Goal: Information Seeking & Learning: Find specific fact

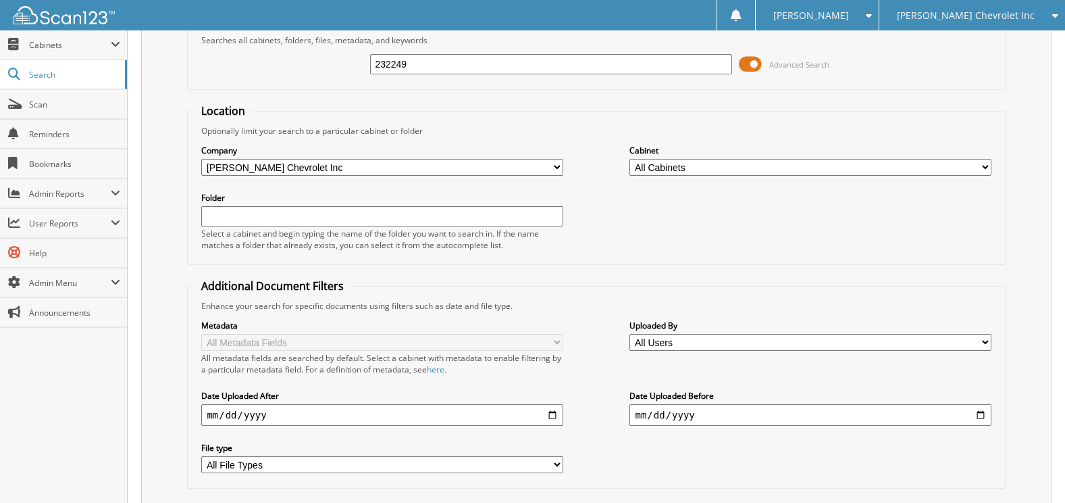
scroll to position [158, 0]
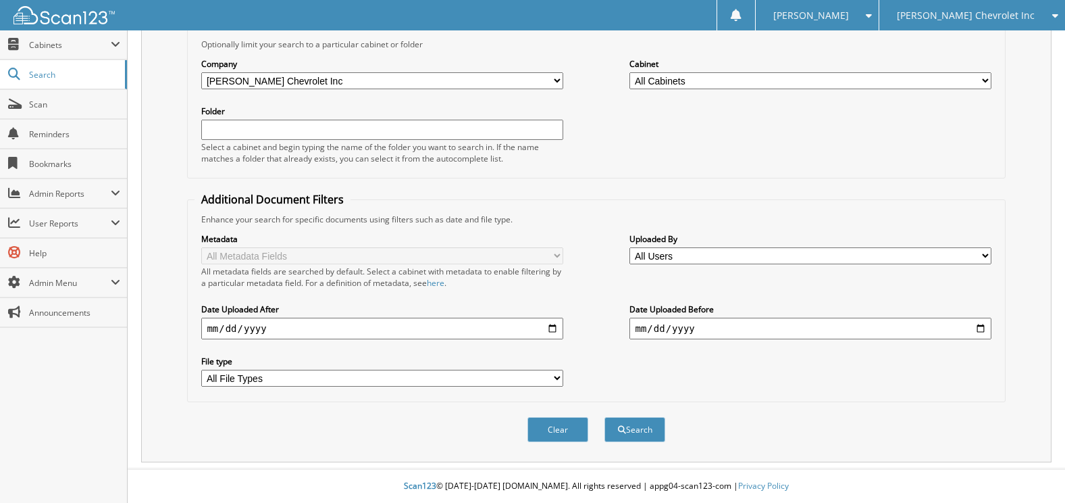
type input "232249"
click at [642, 448] on div "Clear Search" at bounding box center [596, 429] width 818 height 55
click at [640, 431] on button "Search" at bounding box center [635, 429] width 61 height 25
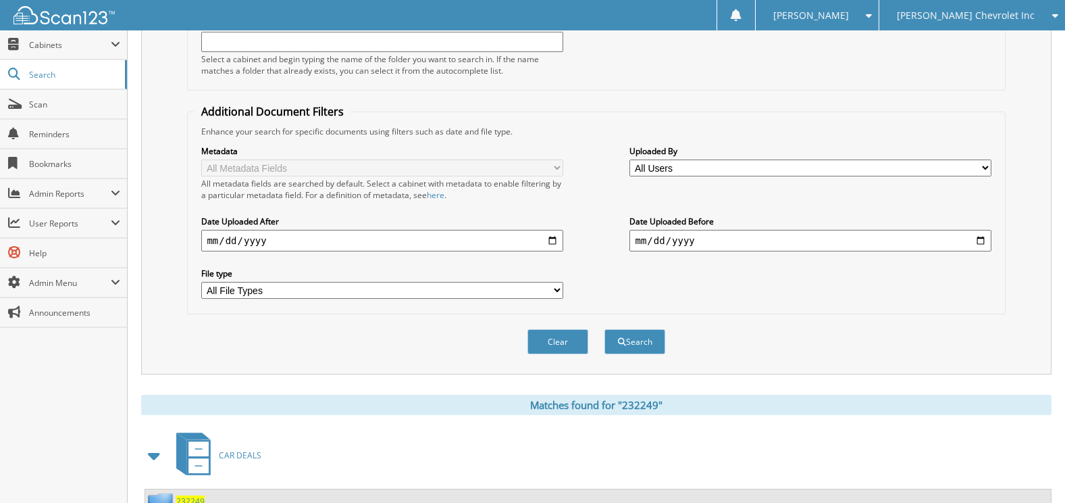
scroll to position [388, 0]
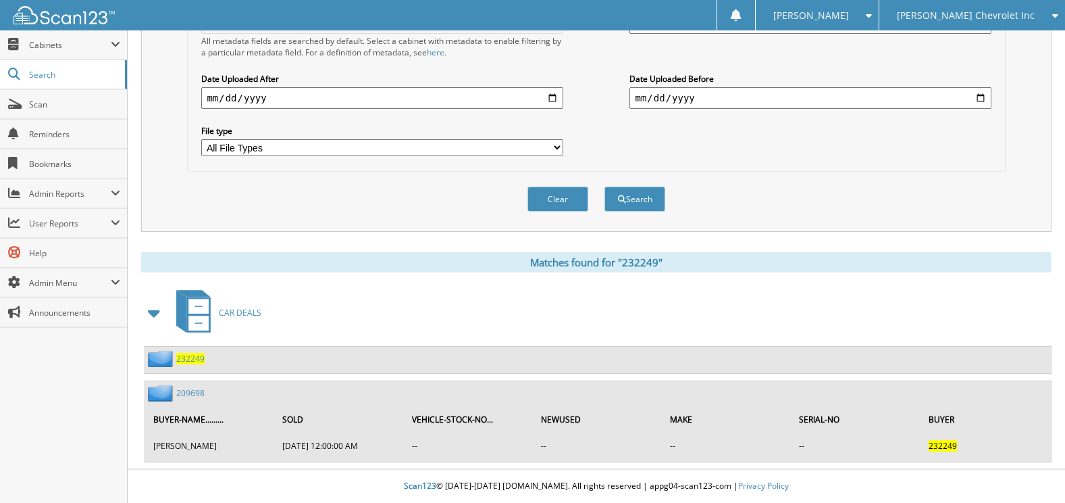
click at [188, 359] on span "232249" at bounding box center [190, 358] width 28 height 11
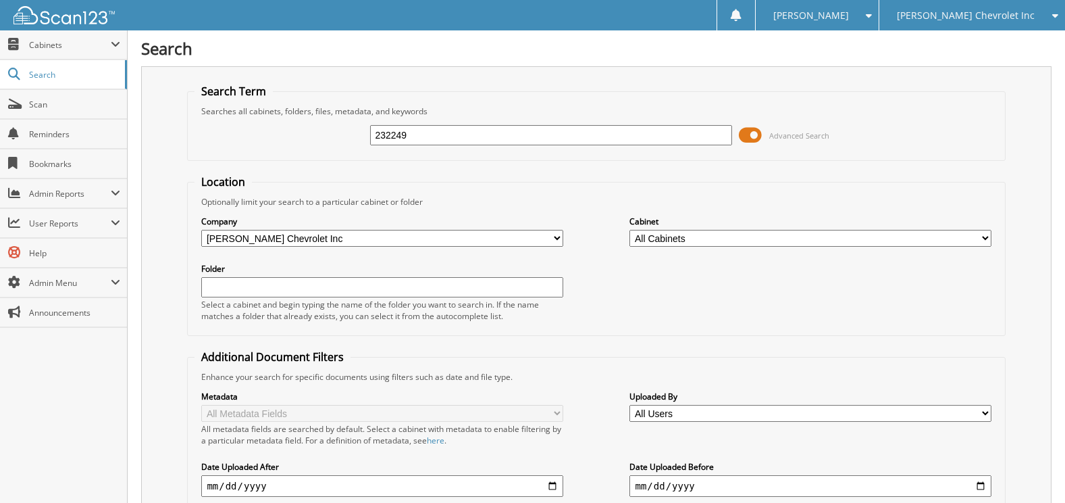
drag, startPoint x: 411, startPoint y: 141, endPoint x: 327, endPoint y: 136, distance: 84.6
click at [327, 136] on div "232249 Advanced Search" at bounding box center [596, 135] width 803 height 36
type input "[PERSON_NAME]"
drag, startPoint x: 403, startPoint y: 136, endPoint x: 538, endPoint y: 141, distance: 135.2
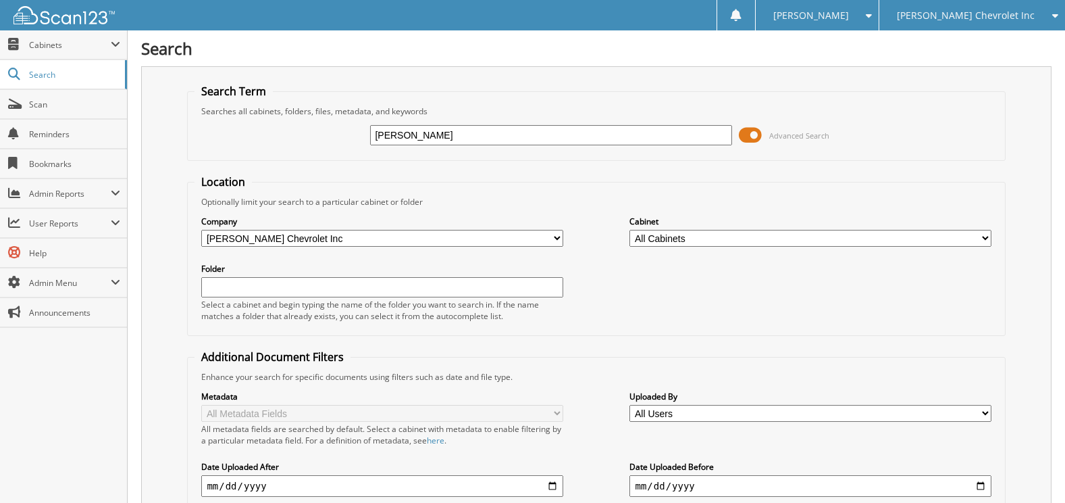
click at [538, 141] on input "[PERSON_NAME]" at bounding box center [550, 135] width 361 height 20
type input "theron"
type input "[PERSON_NAME]"
